Goal: Task Accomplishment & Management: Use online tool/utility

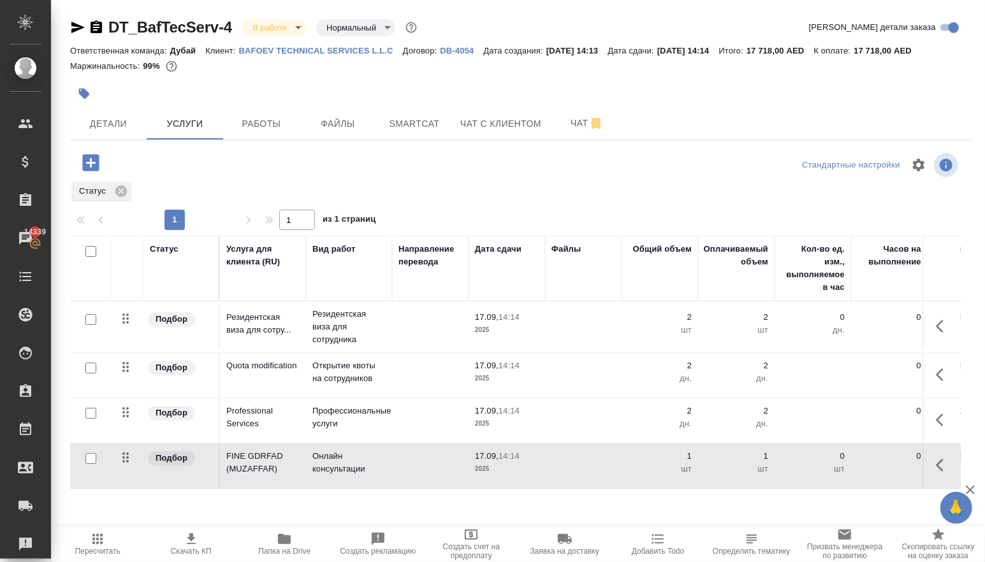
click at [95, 174] on icon "button" at bounding box center [91, 163] width 22 height 22
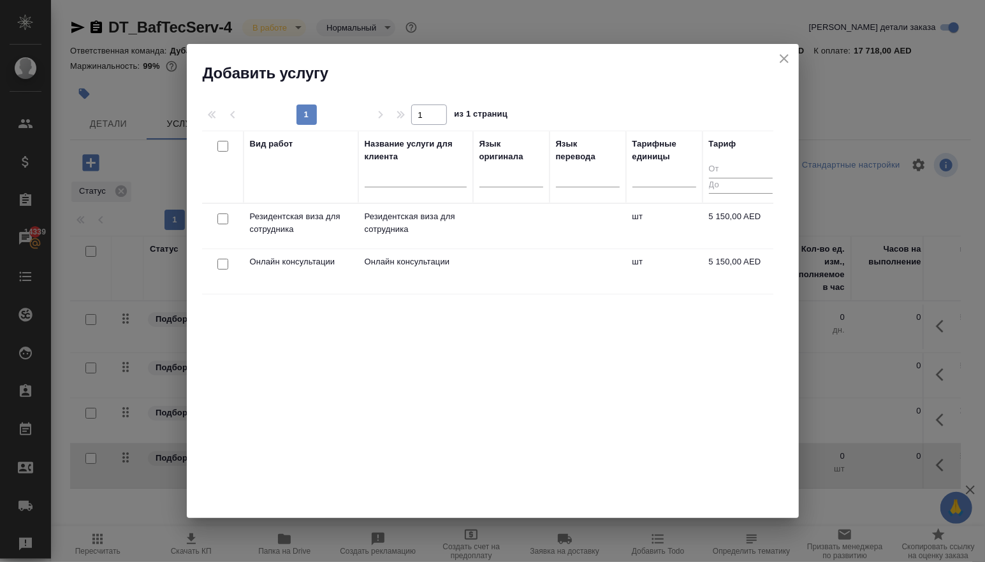
click at [256, 298] on div "Вид работ Название услуги для клиента Язык оригинала Язык перевода Тарифные еди…" at bounding box center [487, 322] width 571 height 383
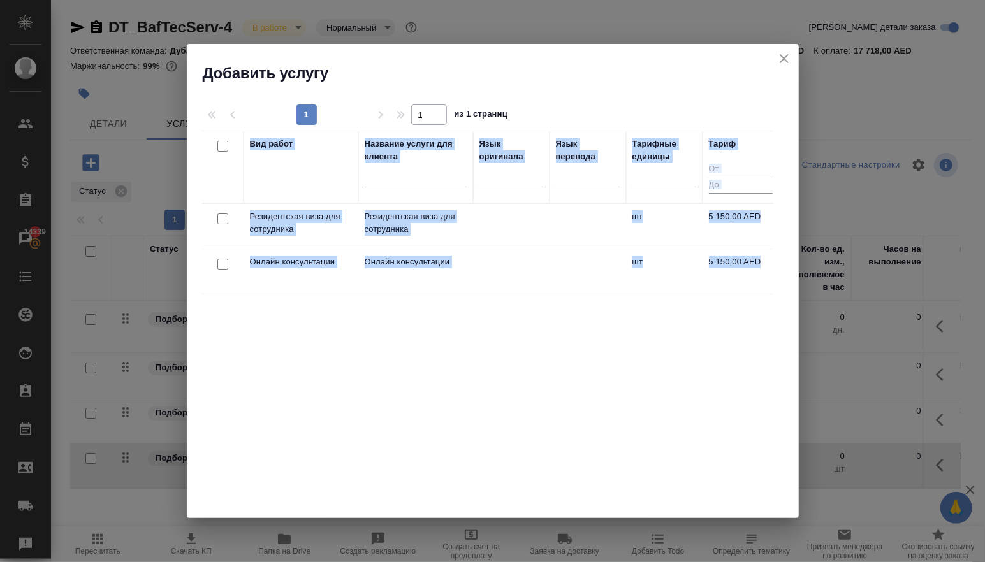
click at [256, 298] on div "Вид работ Название услуги для клиента Язык оригинала Язык перевода Тарифные еди…" at bounding box center [487, 322] width 571 height 383
click at [306, 166] on div "Вид работ" at bounding box center [301, 167] width 102 height 59
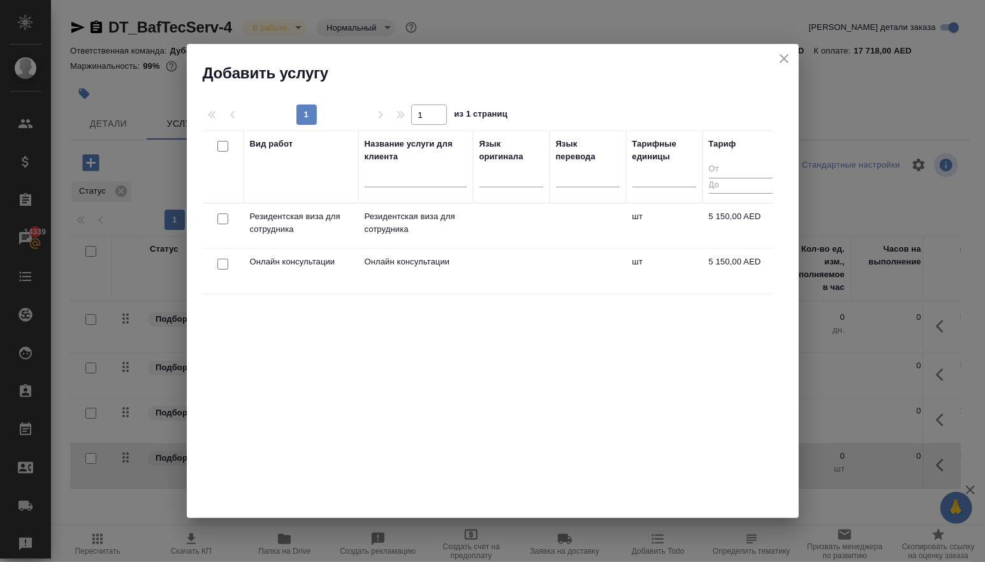
click at [306, 166] on div "Вид работ" at bounding box center [301, 167] width 102 height 59
click at [221, 145] on input "checkbox" at bounding box center [222, 146] width 11 height 11
checkbox input "true"
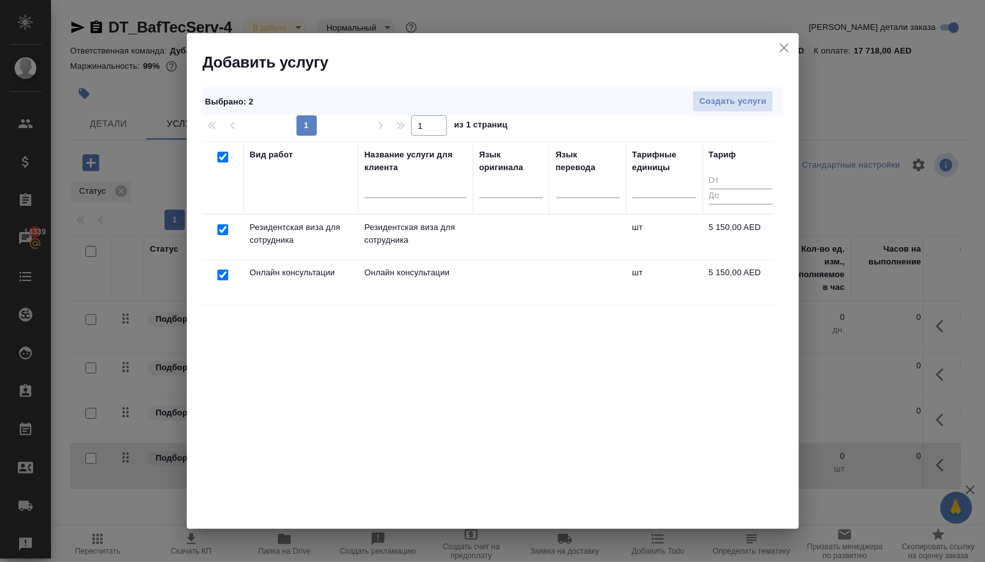
click at [221, 159] on input "checkbox" at bounding box center [222, 157] width 11 height 11
checkbox input "false"
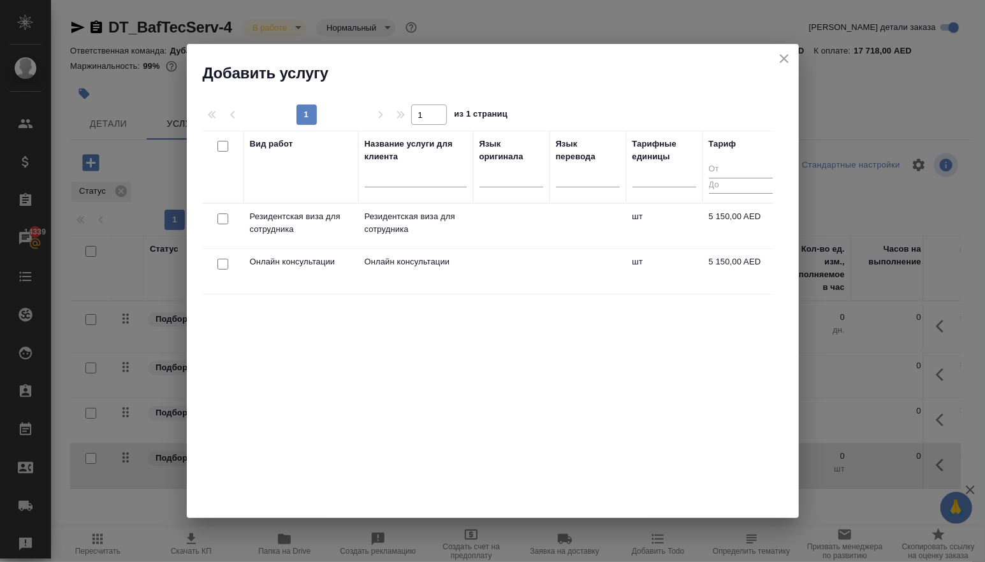
click at [786, 62] on icon "close" at bounding box center [784, 58] width 15 height 15
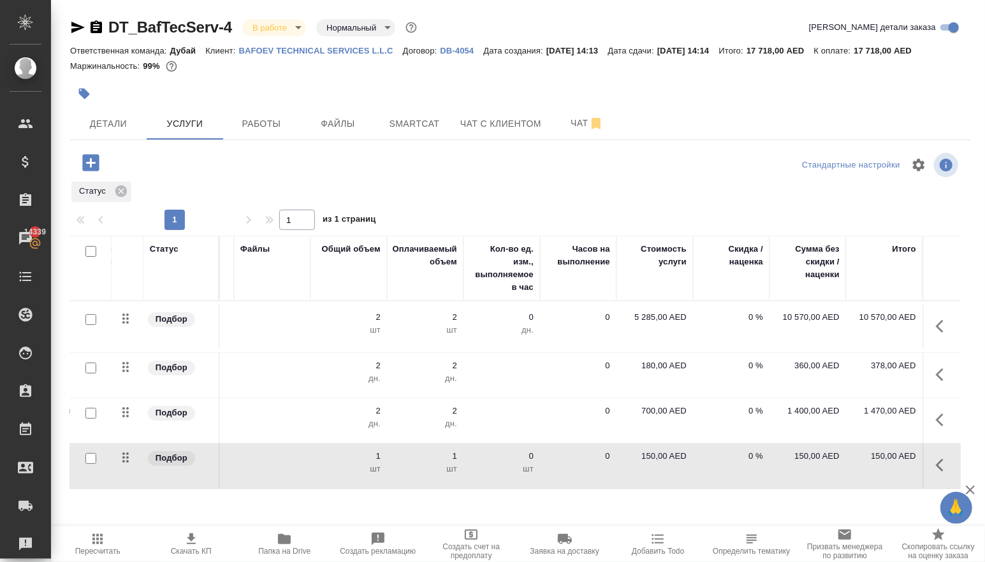
scroll to position [0, 311]
click at [936, 428] on icon "button" at bounding box center [943, 420] width 15 height 15
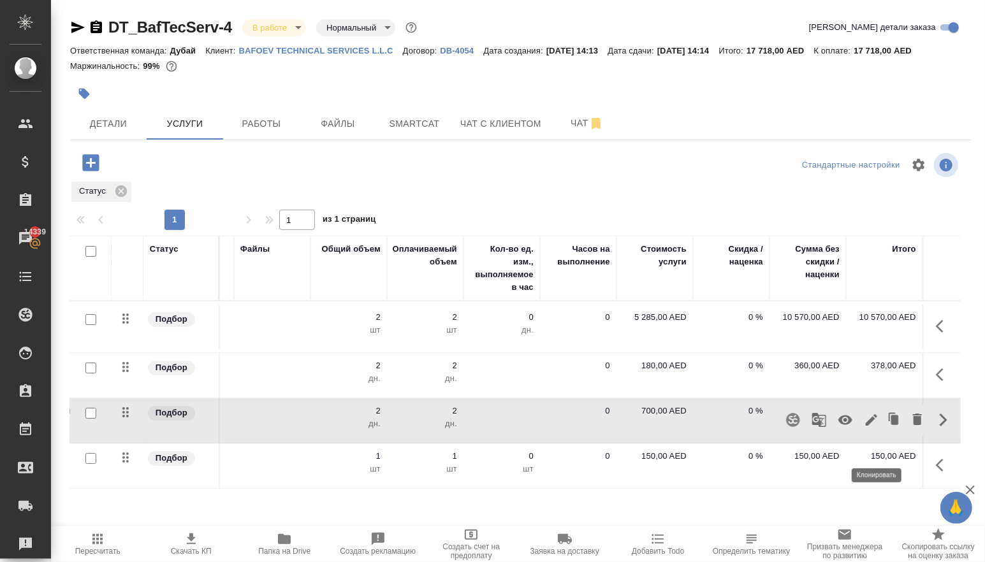
click at [892, 425] on icon "button" at bounding box center [896, 420] width 8 height 10
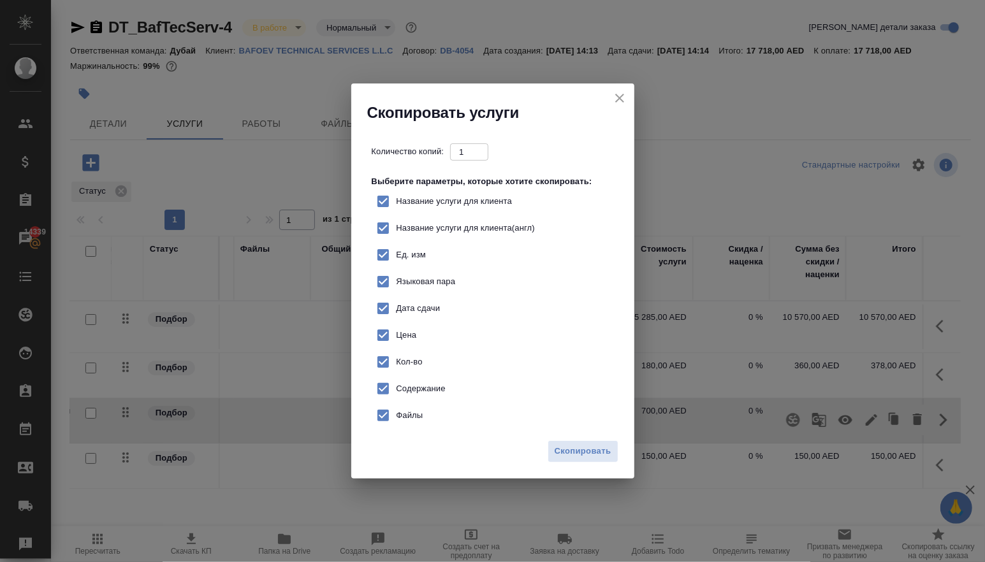
click at [391, 335] on input "Цена" at bounding box center [383, 335] width 27 height 27
checkbox input "false"
click at [601, 459] on span "Скопировать" at bounding box center [583, 451] width 57 height 15
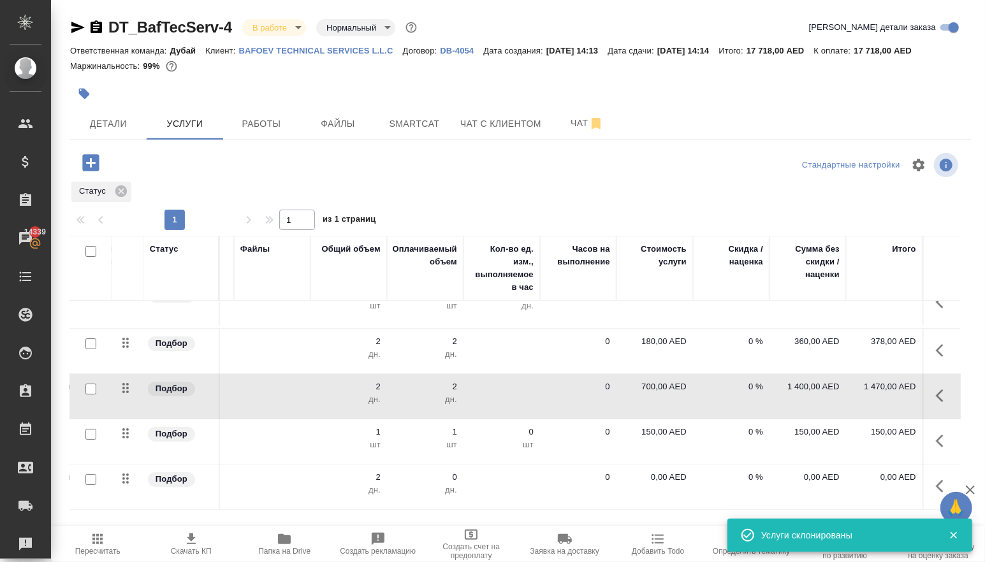
scroll to position [40, 311]
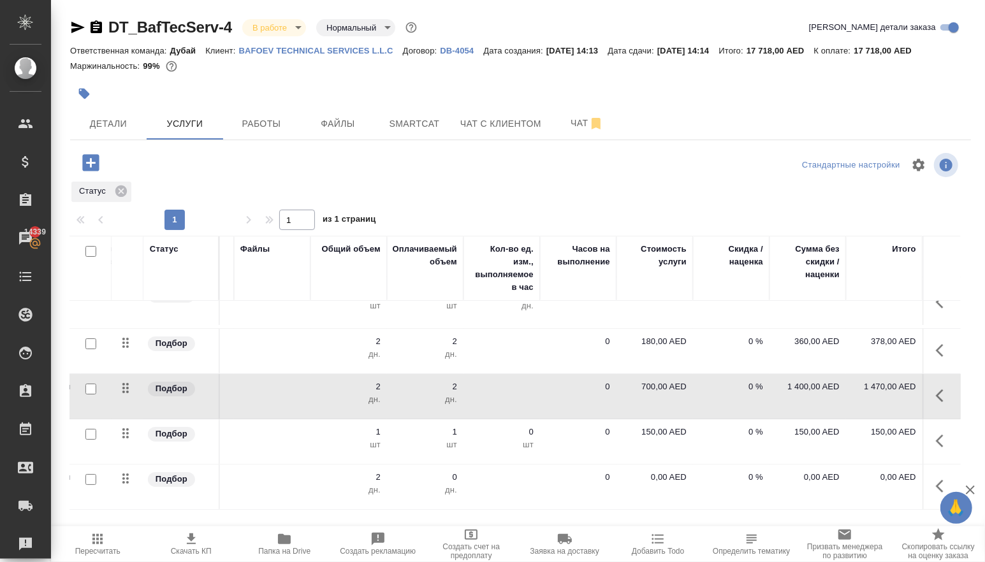
click at [932, 487] on button "button" at bounding box center [944, 486] width 31 height 31
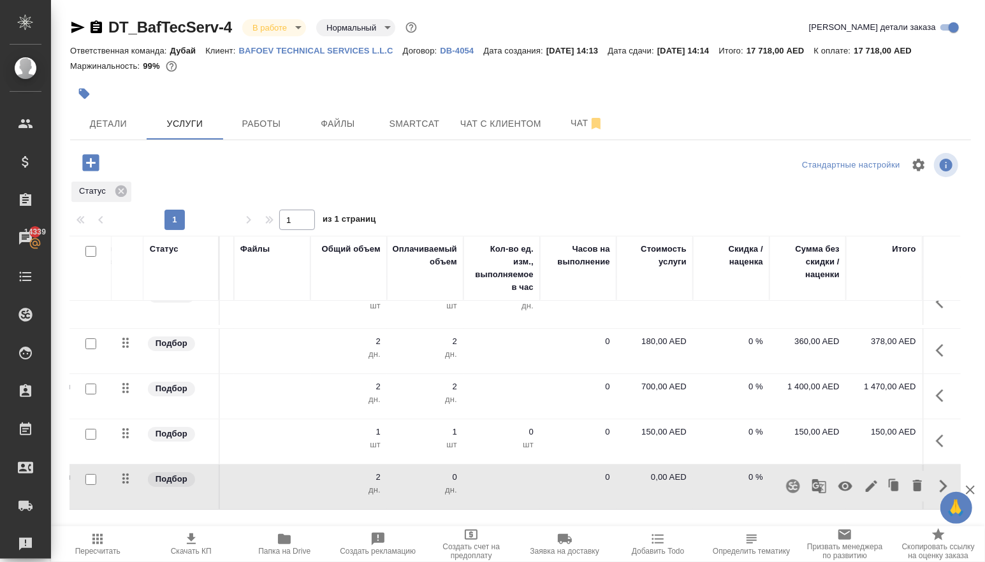
click at [663, 484] on p "0,00 AED" at bounding box center [655, 477] width 64 height 13
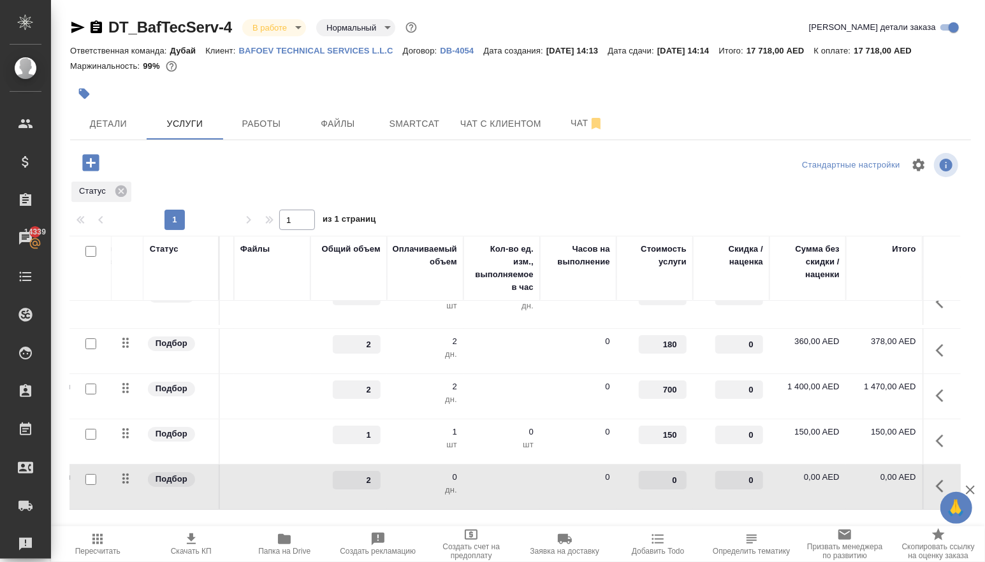
click at [679, 490] on input "0" at bounding box center [663, 480] width 48 height 18
click at [675, 490] on input "0" at bounding box center [663, 481] width 47 height 18
type input "126"
click at [687, 203] on div "Статус" at bounding box center [515, 191] width 891 height 23
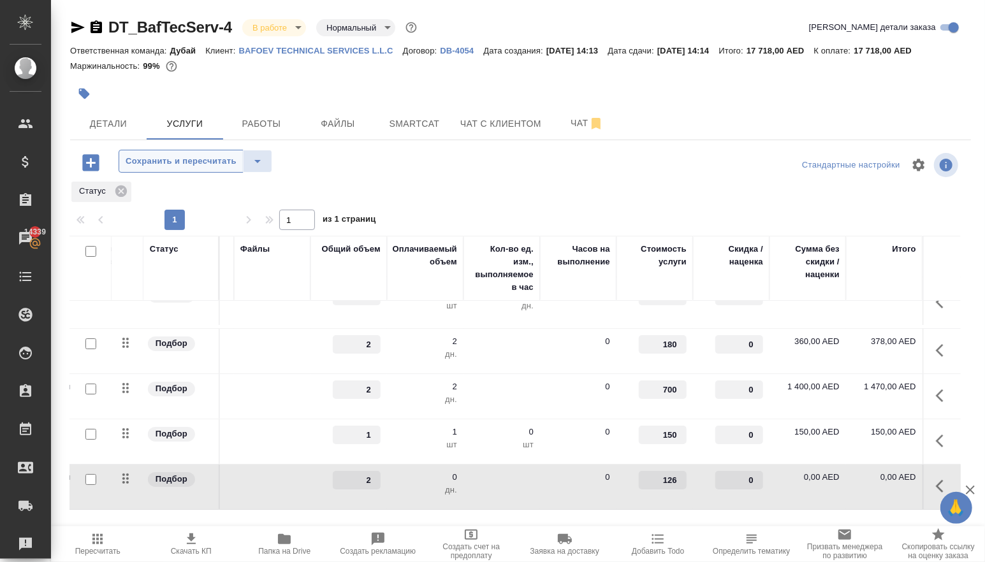
click at [169, 169] on span "Сохранить и пересчитать" at bounding box center [181, 161] width 111 height 15
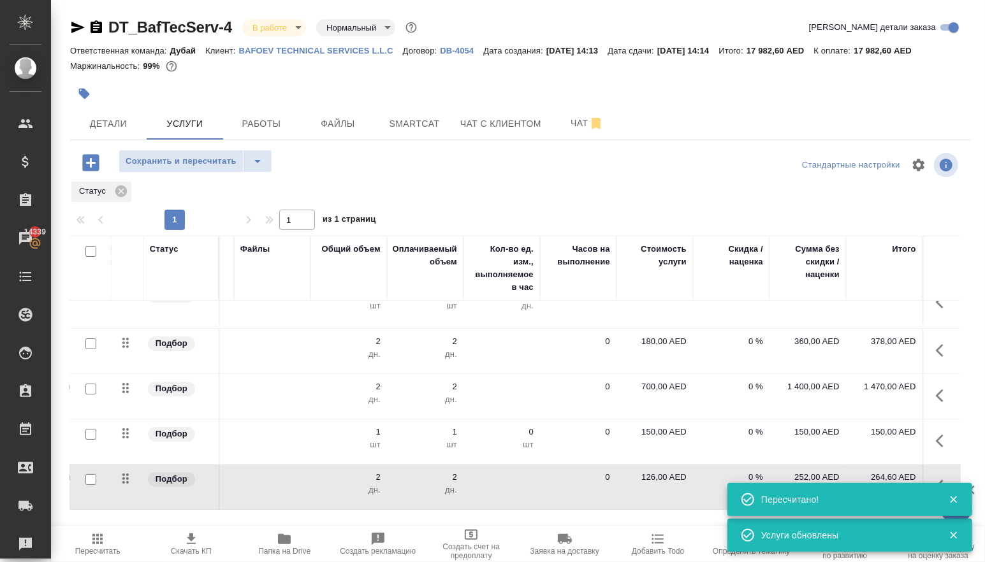
scroll to position [41, 311]
click at [957, 494] on icon "button" at bounding box center [953, 499] width 11 height 11
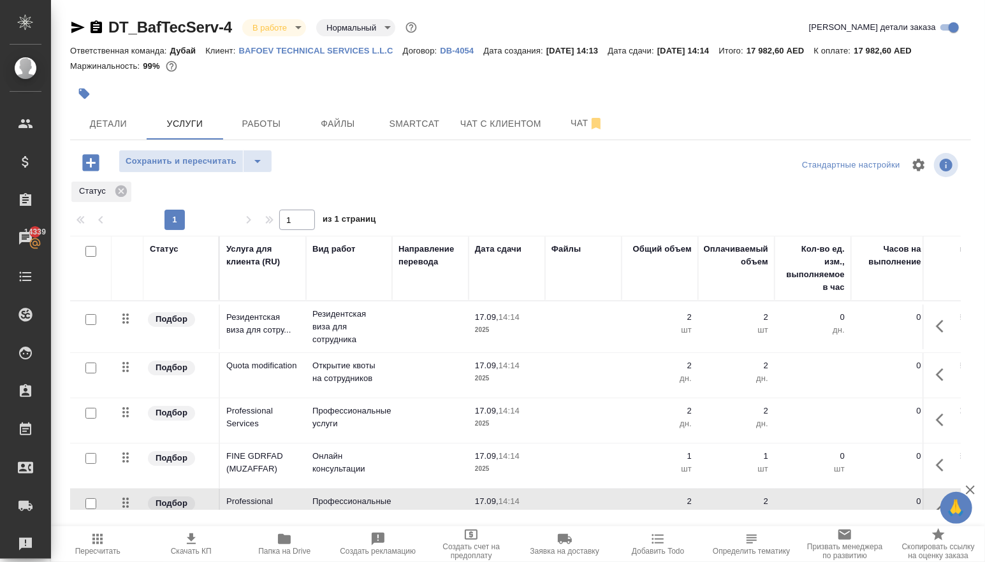
scroll to position [0, 0]
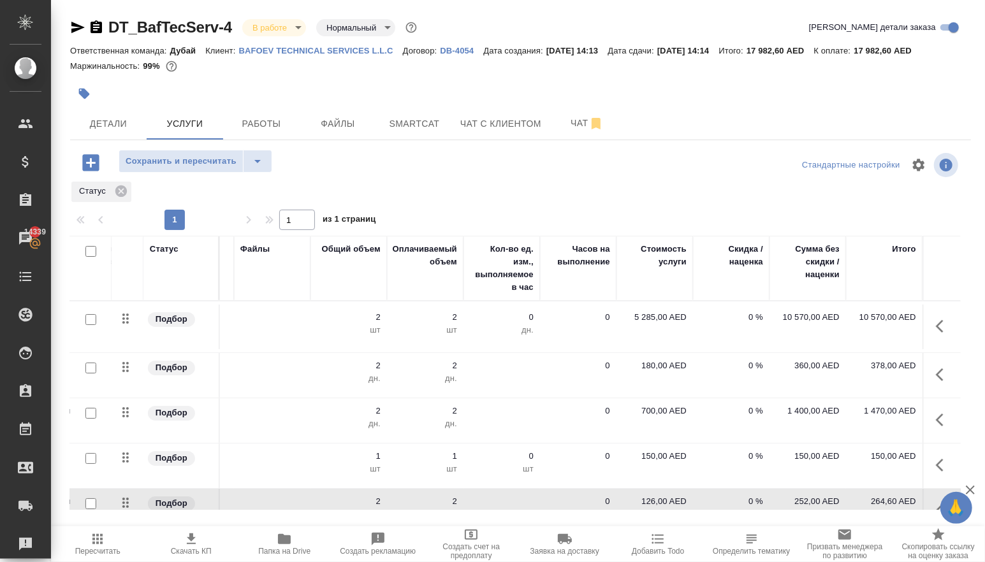
click at [649, 324] on p "5 285,00 AED" at bounding box center [655, 317] width 64 height 13
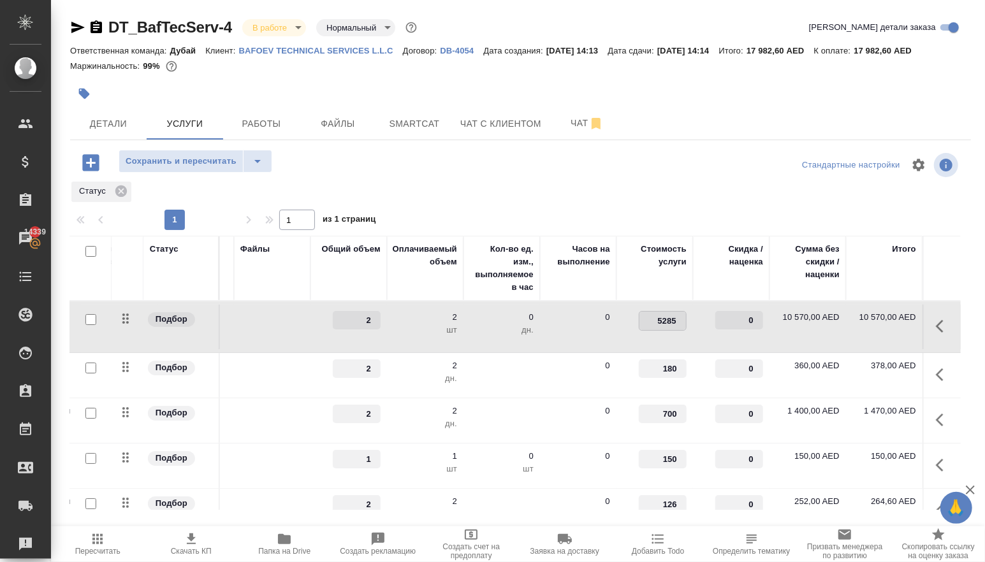
drag, startPoint x: 658, startPoint y: 335, endPoint x: 725, endPoint y: 335, distance: 67.0
click at [725, 335] on tr "Подбор Резидентская виза для сотру... Резидентская виза для сотрудника 17.09, 1…" at bounding box center [360, 328] width 1202 height 52
type input "5150"
click at [217, 169] on span "Сохранить и пересчитать" at bounding box center [181, 161] width 111 height 15
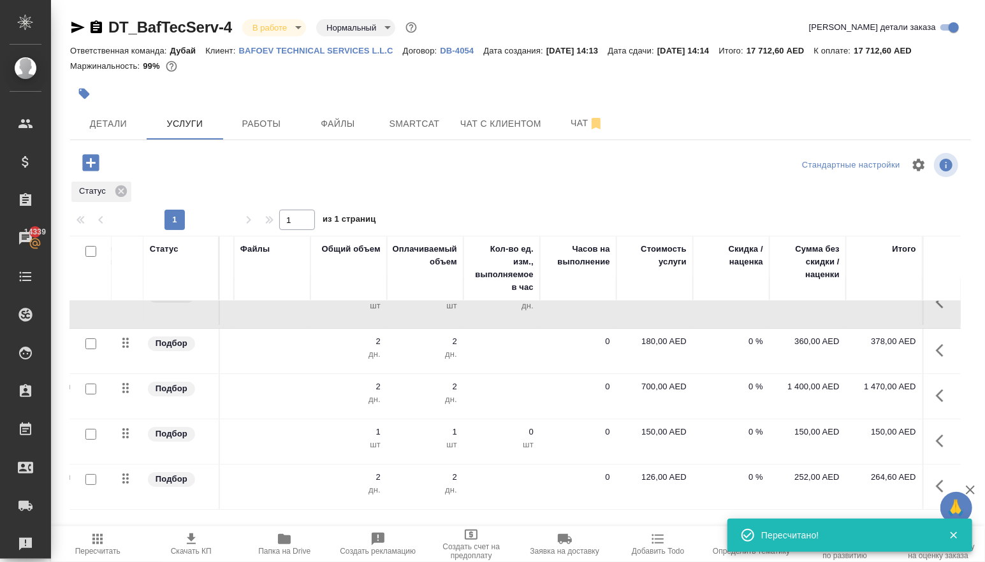
click at [599, 180] on div at bounding box center [521, 165] width 300 height 31
